Goal: Task Accomplishment & Management: Use online tool/utility

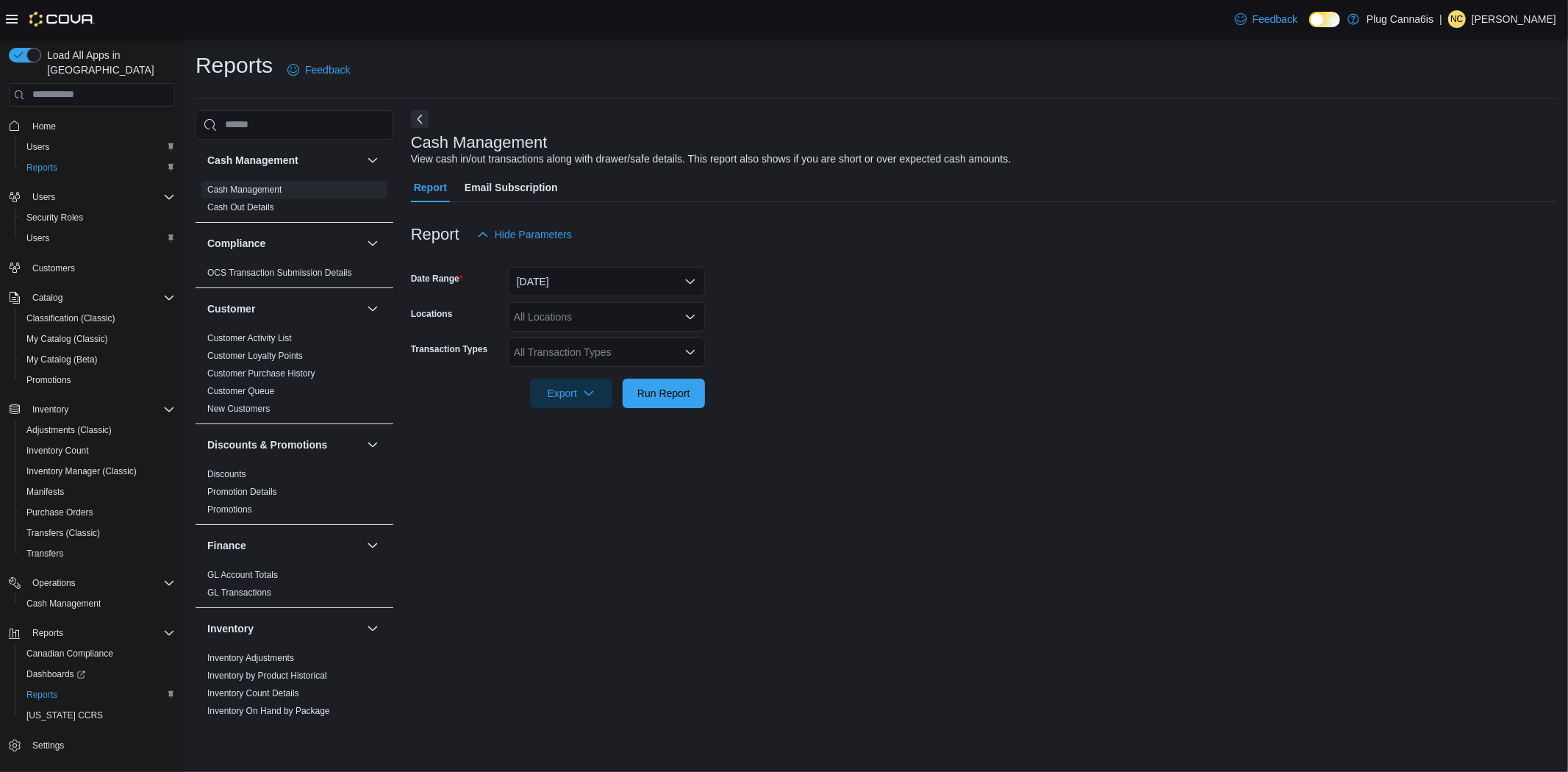
scroll to position [817, 0]
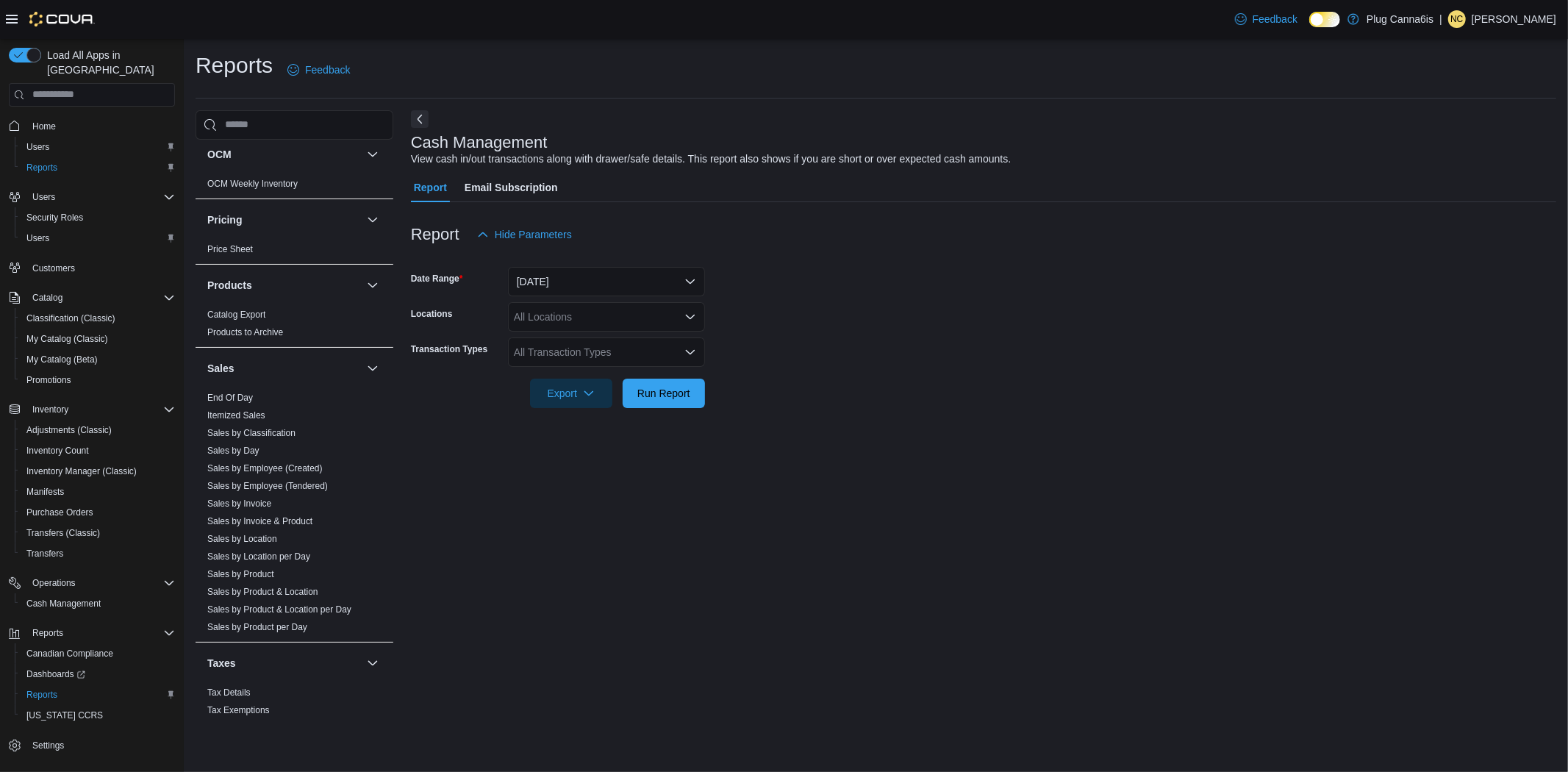
click at [659, 220] on div "Report Hide Parameters" at bounding box center [984, 235] width 1145 height 30
click at [630, 199] on div "Report Email Subscription" at bounding box center [984, 187] width 1145 height 30
click at [657, 353] on div "All Transaction Types" at bounding box center [606, 352] width 197 height 30
drag, startPoint x: 591, startPoint y: 609, endPoint x: 591, endPoint y: 619, distance: 10.0
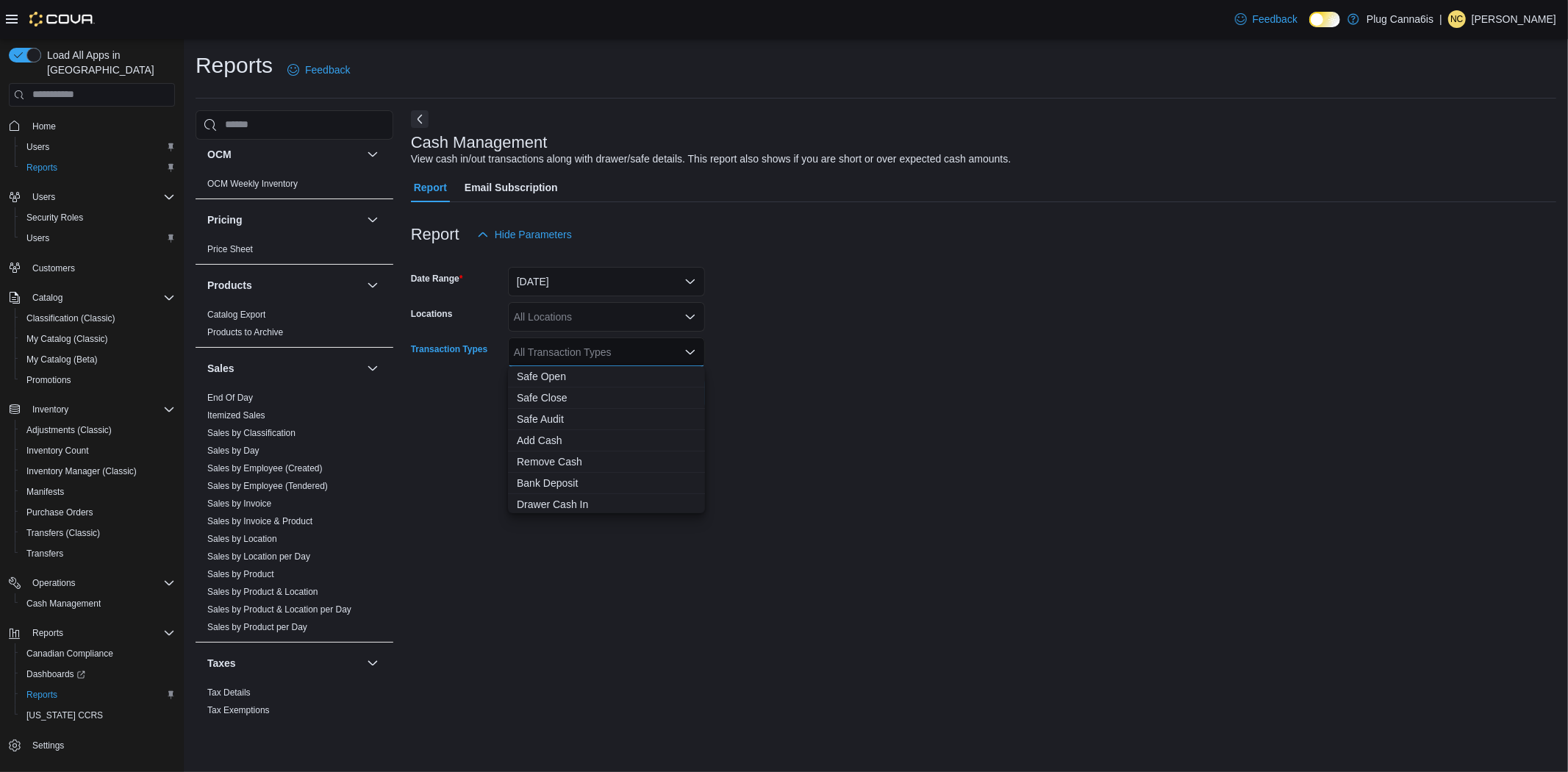
click at [591, 619] on div "Cash Management View cash in/out transactions along with drawer/safe details. T…" at bounding box center [984, 414] width 1145 height 609
click at [567, 311] on div "All Locations" at bounding box center [606, 317] width 197 height 30
click at [578, 445] on span "St Clair - 539" at bounding box center [569, 447] width 60 height 15
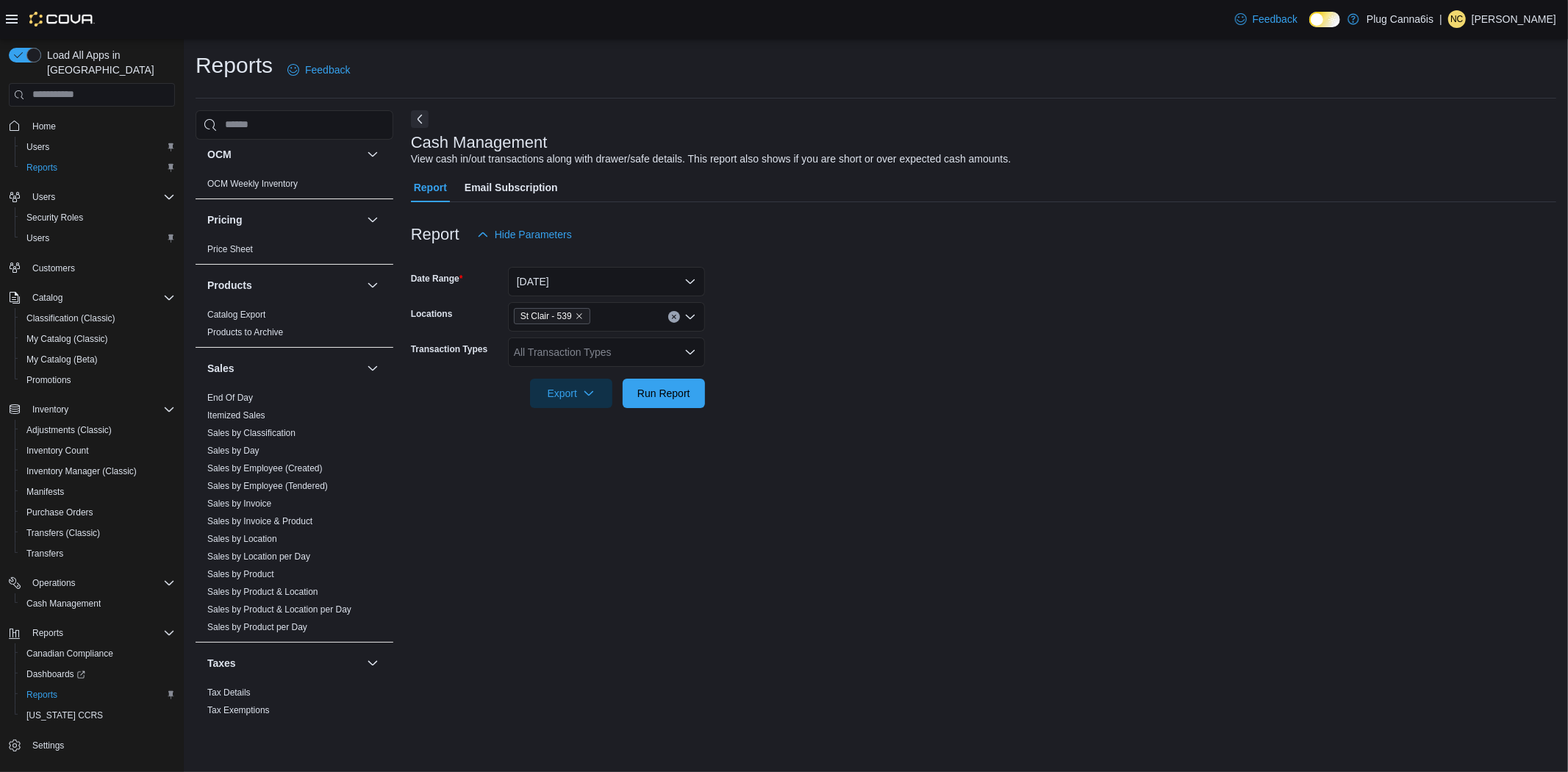
click at [567, 639] on div "Cash Management View cash in/out transactions along with drawer/safe details. T…" at bounding box center [984, 414] width 1145 height 609
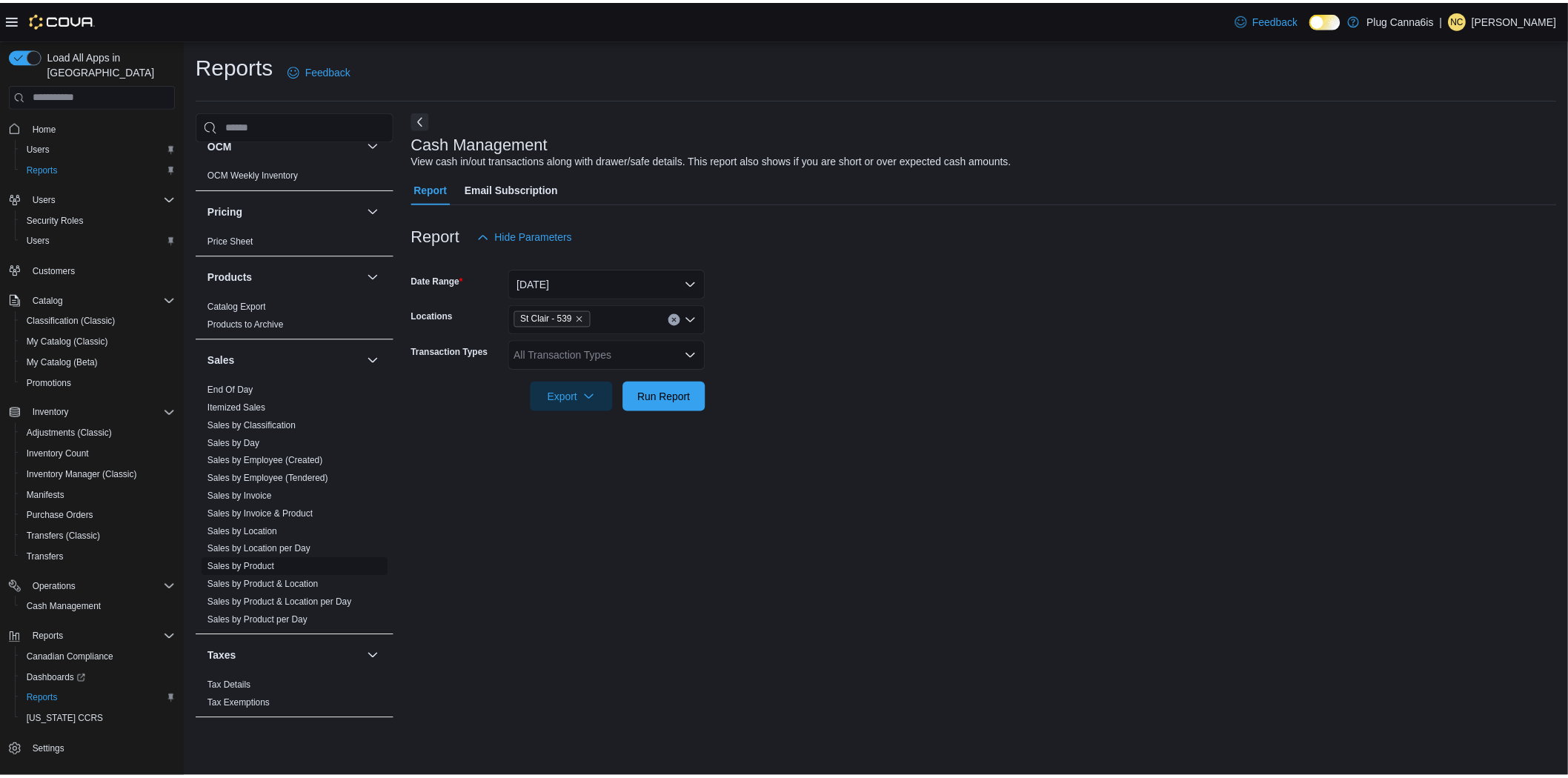
scroll to position [846, 0]
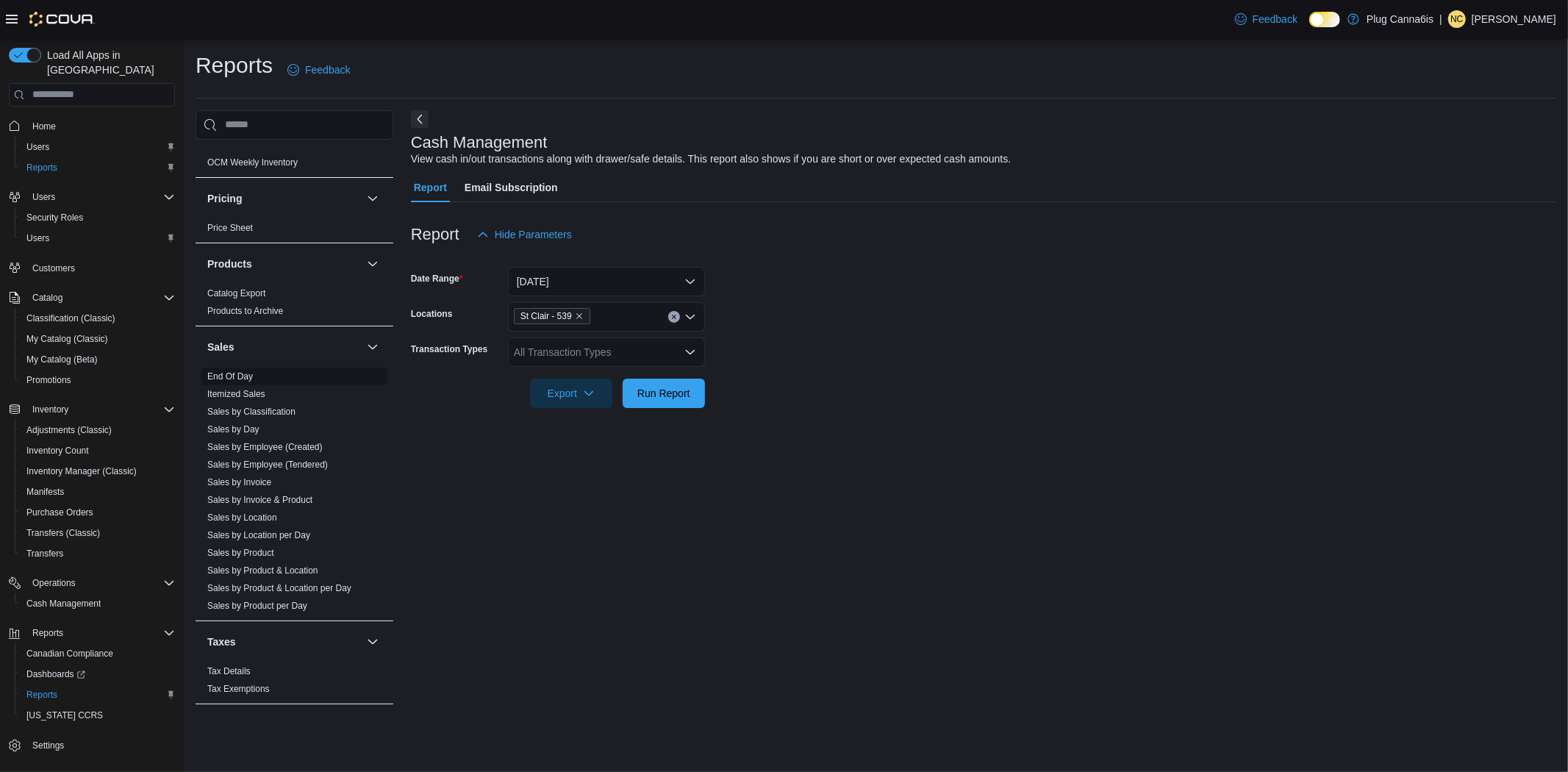
click at [232, 373] on link "End Of Day" at bounding box center [230, 376] width 45 height 10
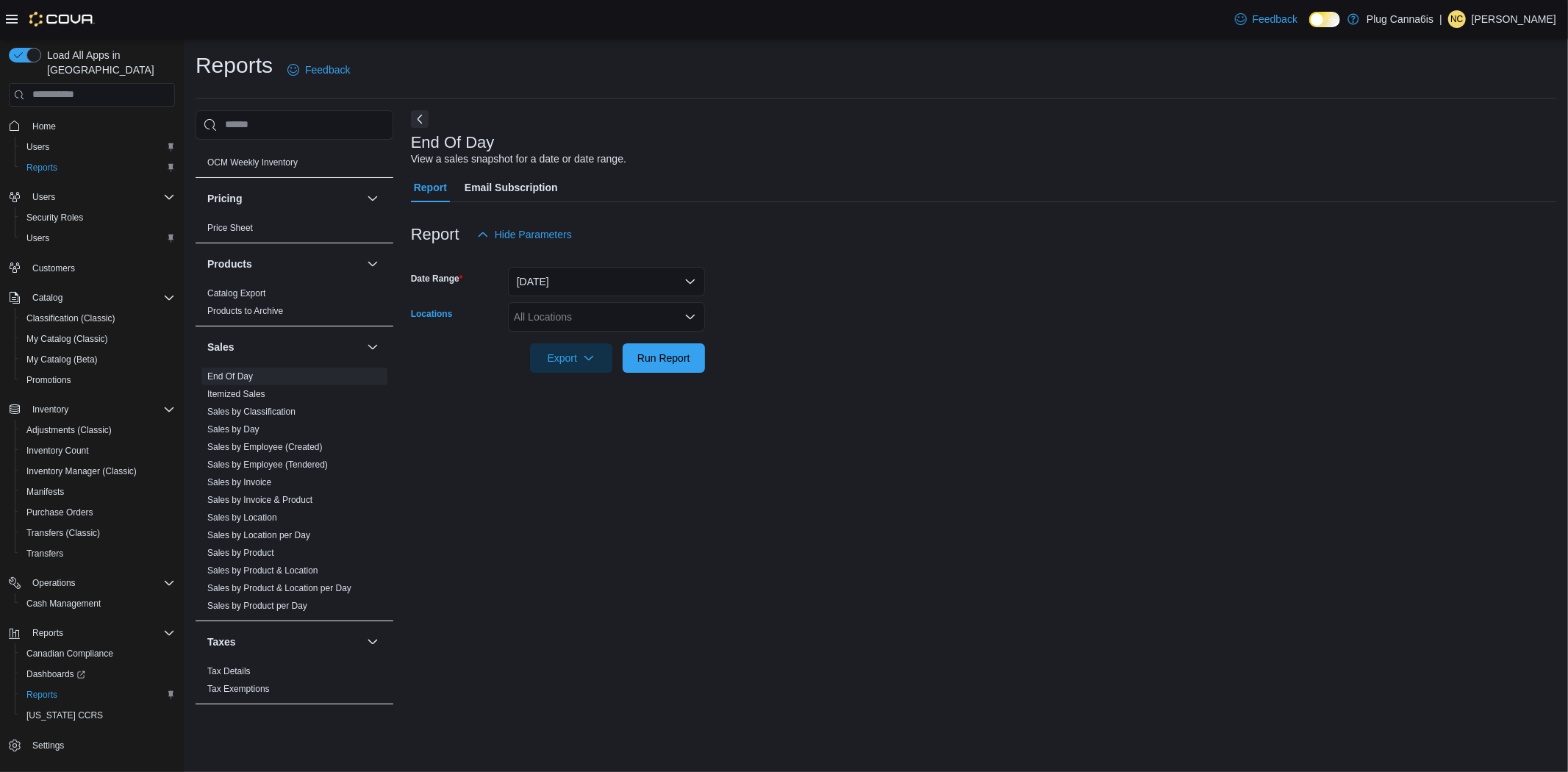
drag, startPoint x: 658, startPoint y: 320, endPoint x: 653, endPoint y: 326, distance: 7.8
click at [654, 326] on div "All Locations" at bounding box center [606, 317] width 197 height 30
click at [587, 449] on span "St Clair - 539" at bounding box center [569, 447] width 60 height 15
click at [988, 388] on div at bounding box center [984, 382] width 1145 height 18
click at [679, 358] on span "Run Report" at bounding box center [664, 357] width 53 height 15
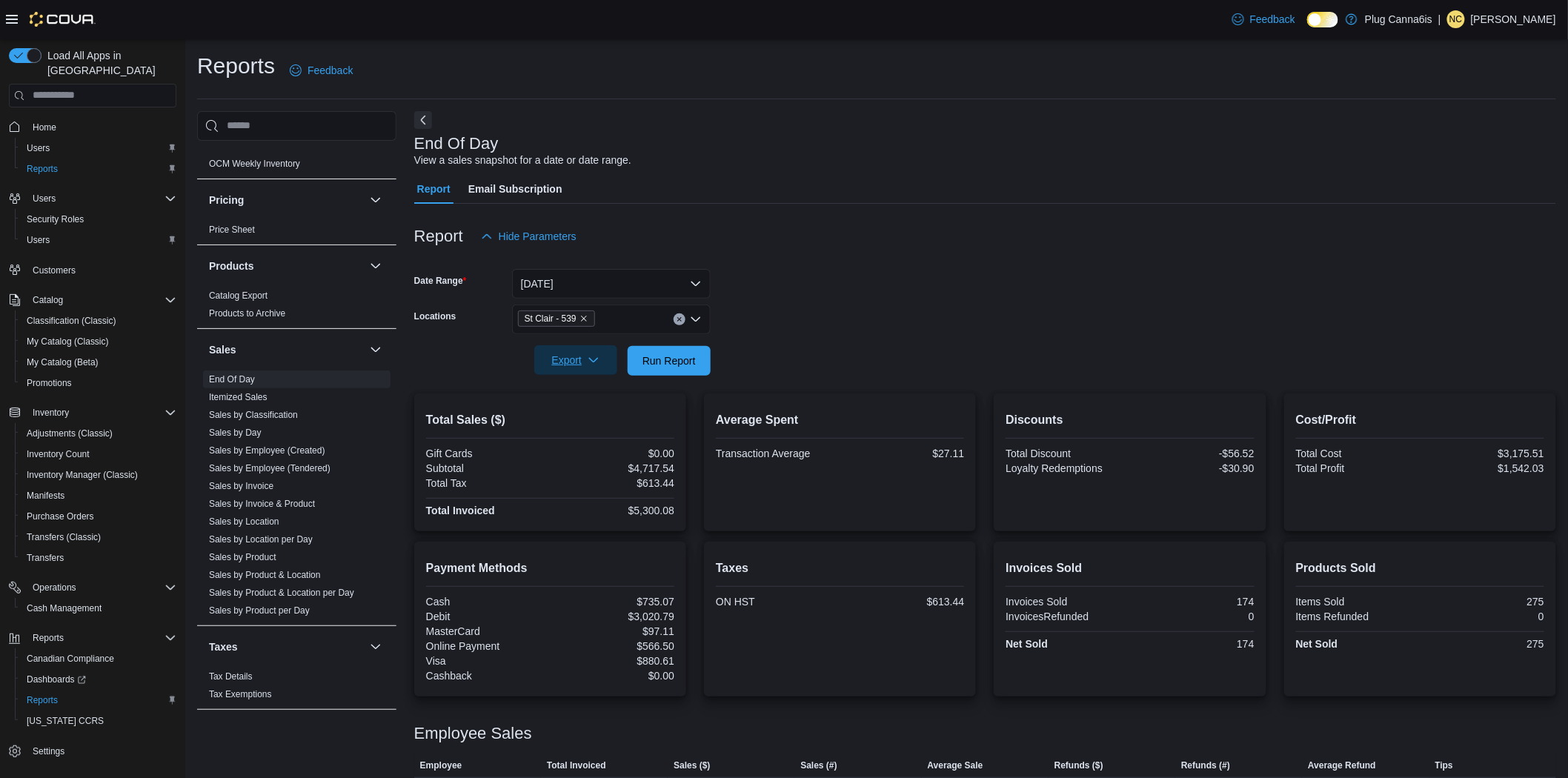
click at [565, 360] on span "Export" at bounding box center [576, 360] width 65 height 30
click at [581, 418] on span "Export to Pdf" at bounding box center [577, 419] width 67 height 12
